Goal: Information Seeking & Learning: Learn about a topic

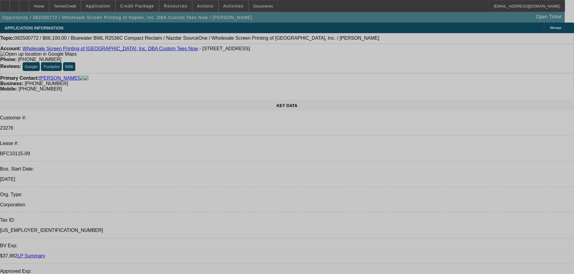
select select "0"
select select "2"
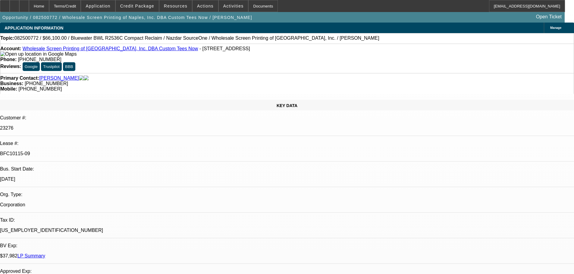
select select "0"
select select "2"
